Goal: Navigation & Orientation: Find specific page/section

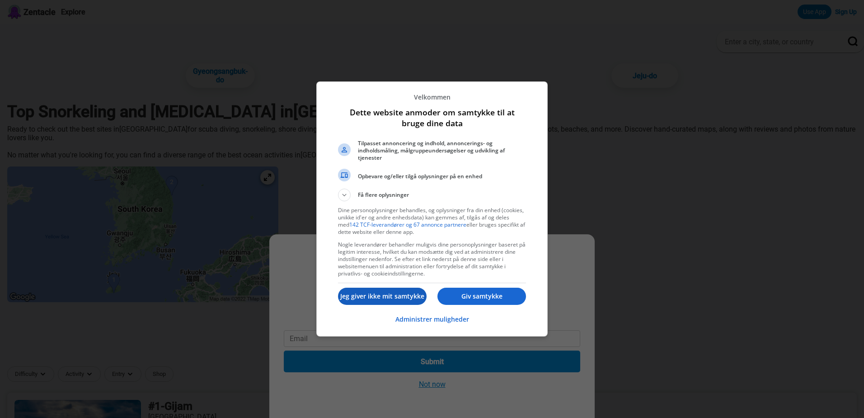
click at [400, 293] on p "Jeg giver ikke mit samtykke" at bounding box center [382, 295] width 89 height 9
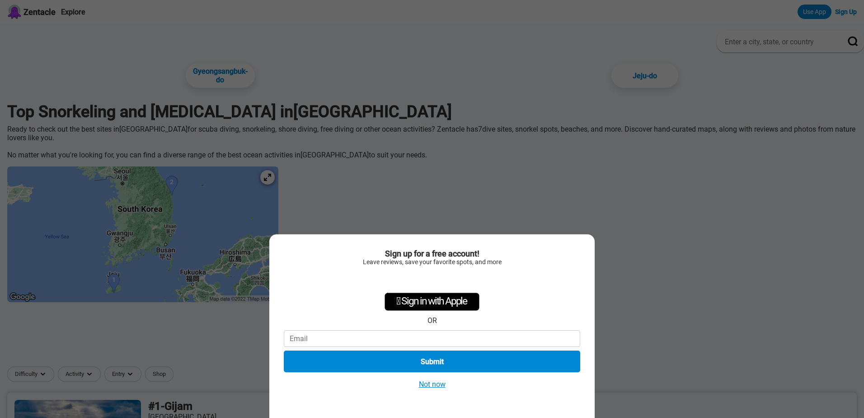
click at [437, 202] on div "Sign up for a free account! Leave reviews, save your favorite spots, and more …" at bounding box center [432, 209] width 864 height 418
drag, startPoint x: 490, startPoint y: 140, endPoint x: 489, endPoint y: 149, distance: 8.7
click at [490, 141] on div "Sign up for a free account! Leave reviews, save your favorite spots, and more …" at bounding box center [432, 209] width 864 height 418
click at [428, 384] on button "Not now" at bounding box center [432, 383] width 32 height 9
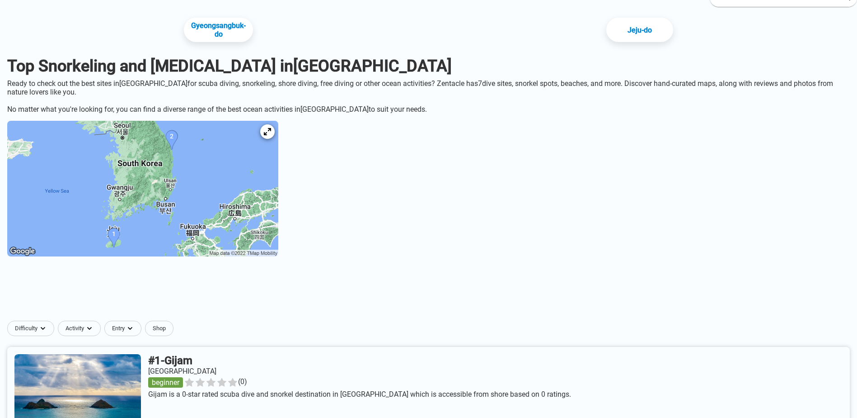
scroll to position [45, 0]
click at [216, 174] on img at bounding box center [142, 189] width 271 height 136
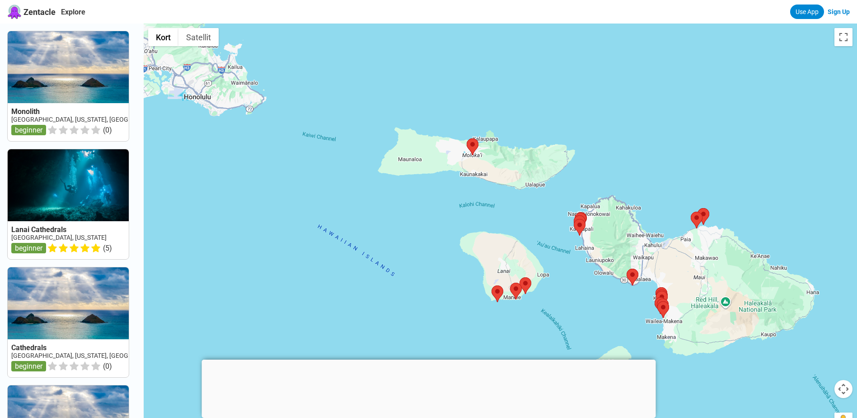
drag, startPoint x: 485, startPoint y: 212, endPoint x: 449, endPoint y: 217, distance: 36.9
click at [449, 217] on div at bounding box center [501, 232] width 714 height 418
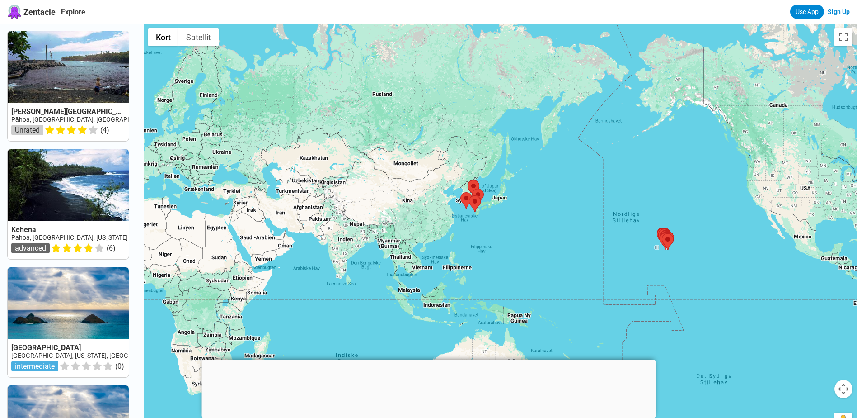
drag, startPoint x: 380, startPoint y: 205, endPoint x: 624, endPoint y: 251, distance: 248.3
click at [624, 251] on div at bounding box center [501, 232] width 714 height 418
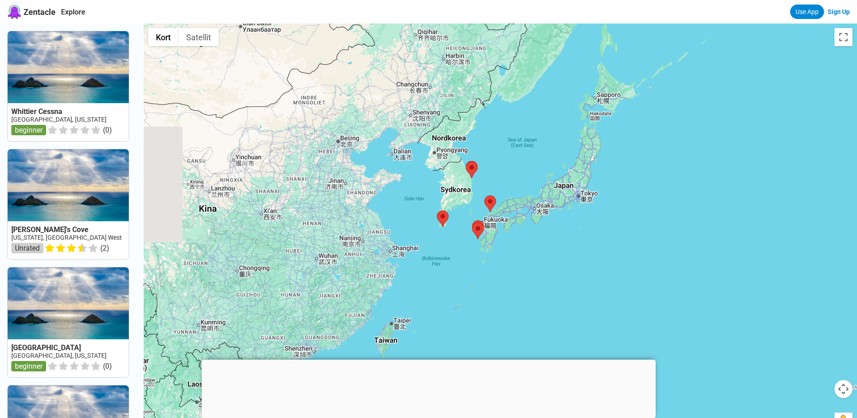
drag, startPoint x: 456, startPoint y: 221, endPoint x: 630, endPoint y: 244, distance: 175.0
click at [632, 244] on div at bounding box center [501, 232] width 714 height 418
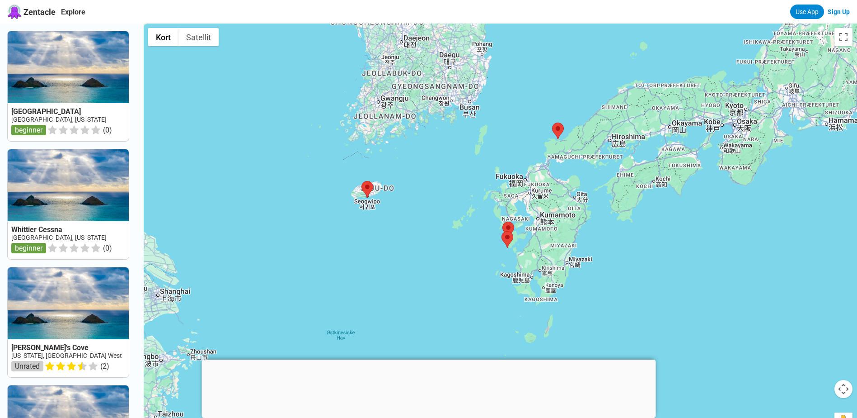
drag, startPoint x: 471, startPoint y: 234, endPoint x: 679, endPoint y: 240, distance: 208.4
click at [681, 240] on div at bounding box center [501, 232] width 714 height 418
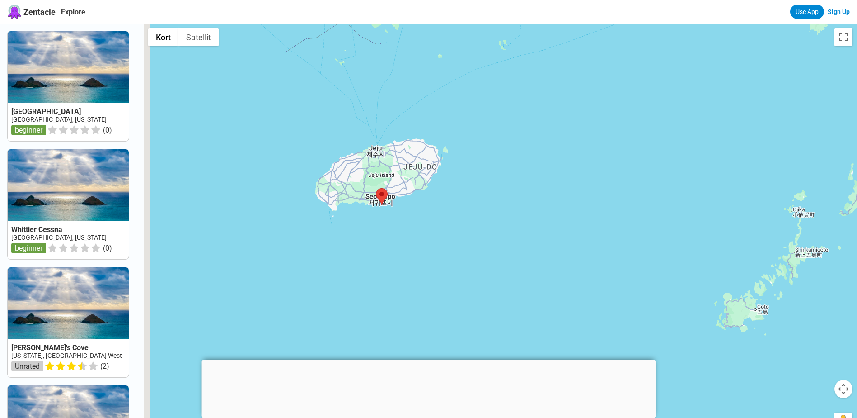
drag, startPoint x: 376, startPoint y: 209, endPoint x: 517, endPoint y: 272, distance: 154.7
click at [517, 272] on div at bounding box center [501, 232] width 714 height 418
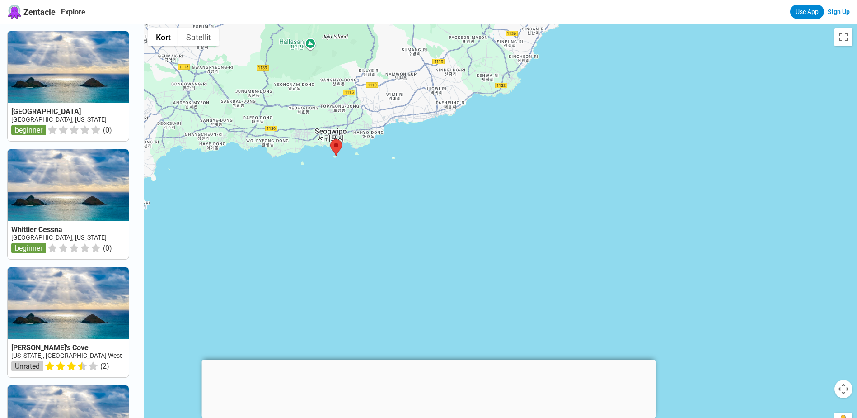
drag, startPoint x: 444, startPoint y: 227, endPoint x: 643, endPoint y: 262, distance: 201.9
click at [643, 262] on div at bounding box center [501, 232] width 714 height 418
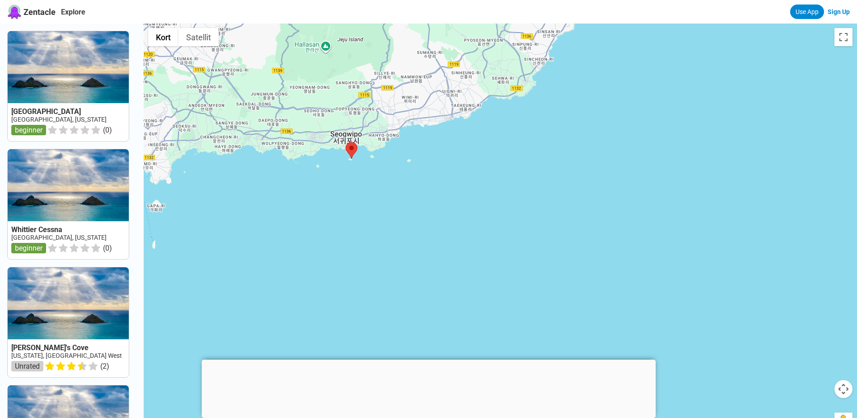
click at [652, 264] on div at bounding box center [501, 232] width 714 height 418
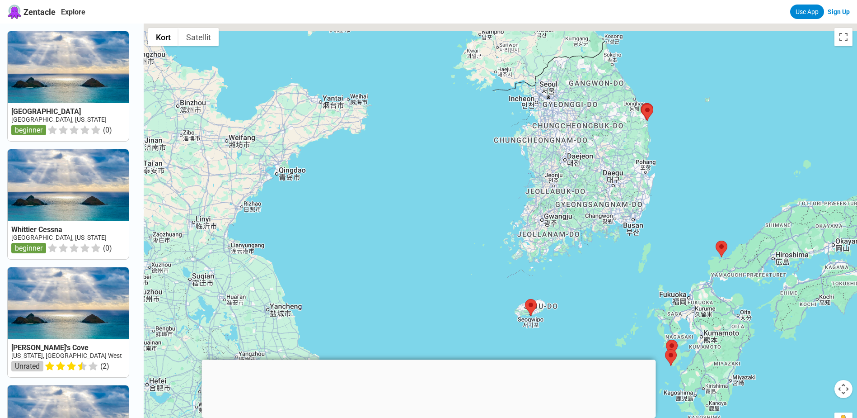
drag, startPoint x: 637, startPoint y: 192, endPoint x: 591, endPoint y: 277, distance: 96.4
click at [591, 277] on div at bounding box center [501, 232] width 714 height 418
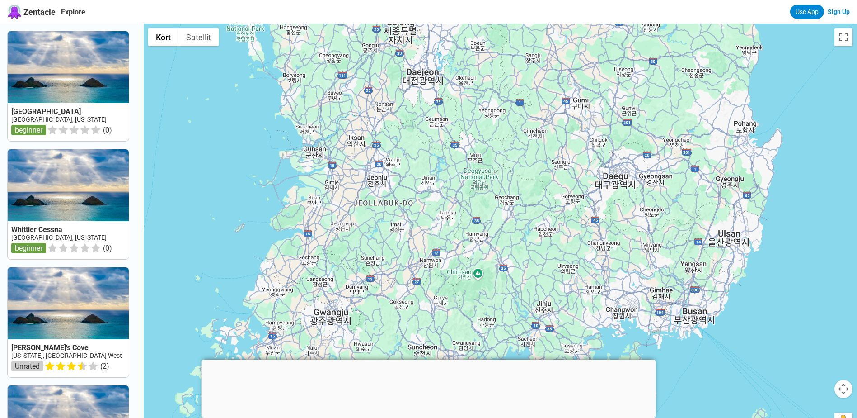
drag, startPoint x: 638, startPoint y: 167, endPoint x: 565, endPoint y: 301, distance: 153.1
click at [565, 304] on div at bounding box center [501, 232] width 714 height 418
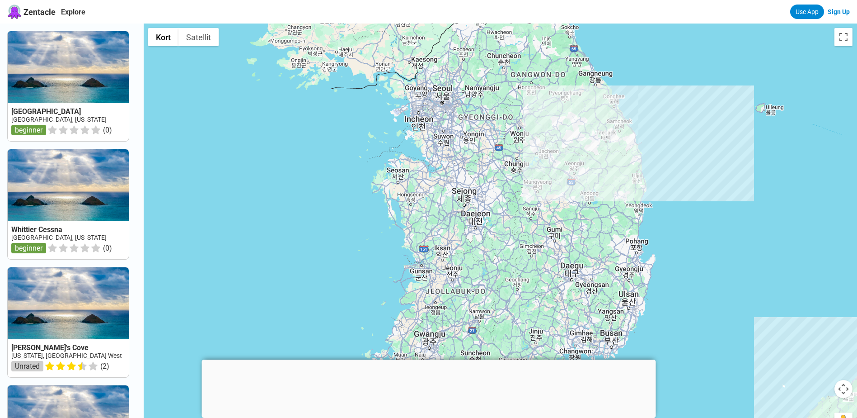
drag, startPoint x: 609, startPoint y: 190, endPoint x: 588, endPoint y: 261, distance: 74.5
click at [588, 261] on div at bounding box center [501, 232] width 714 height 418
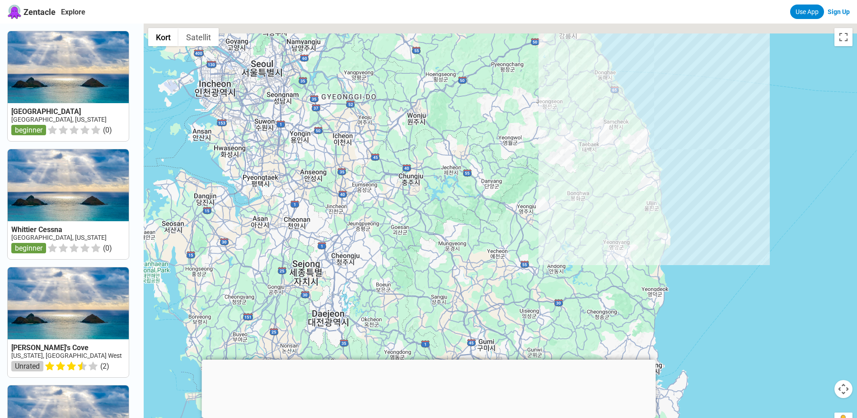
drag, startPoint x: 634, startPoint y: 197, endPoint x: 623, endPoint y: 236, distance: 40.8
click at [623, 236] on div at bounding box center [501, 232] width 714 height 418
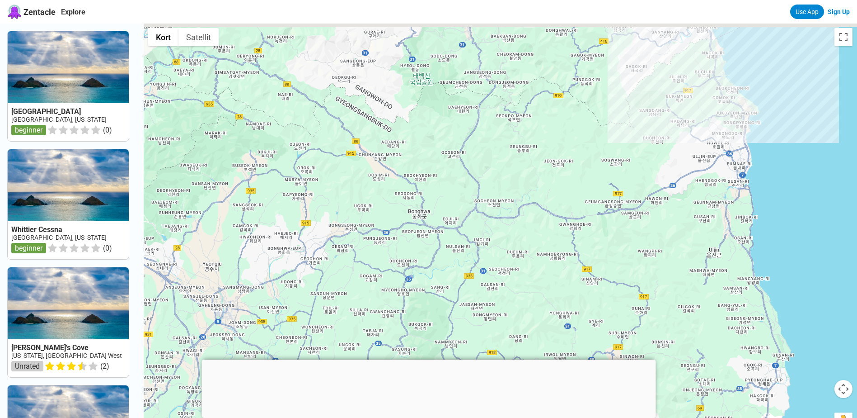
drag, startPoint x: 655, startPoint y: 183, endPoint x: 613, endPoint y: 276, distance: 102.1
click at [613, 276] on div at bounding box center [501, 232] width 714 height 418
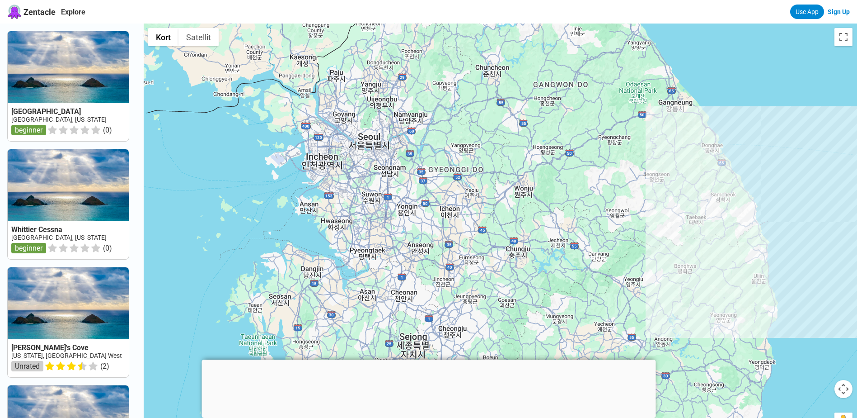
drag, startPoint x: 756, startPoint y: 245, endPoint x: 638, endPoint y: 235, distance: 118.4
click at [638, 235] on div at bounding box center [501, 232] width 714 height 418
